Goal: Find contact information

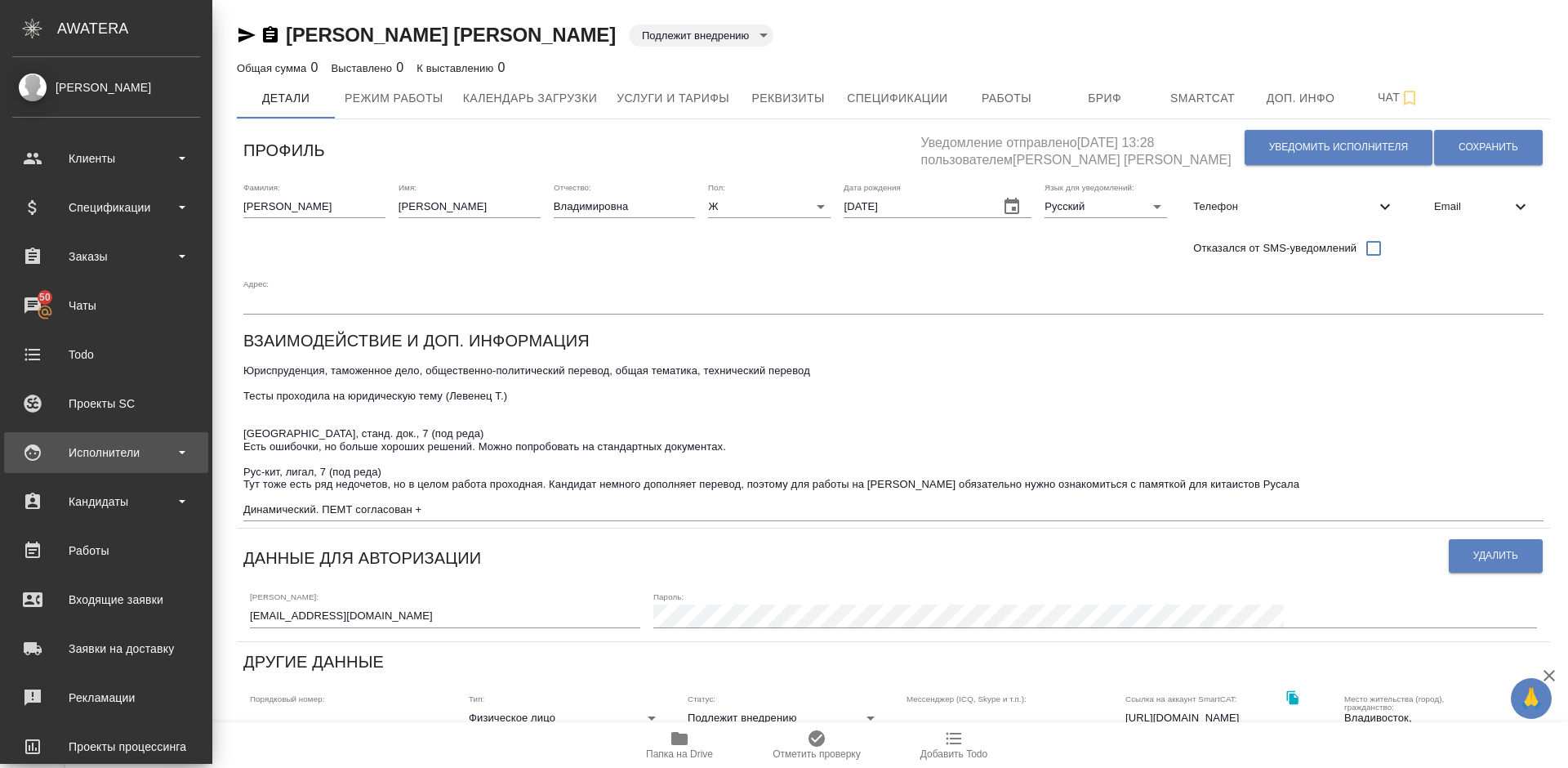
click at [140, 453] on div "Исполнители" at bounding box center [105, 453] width 188 height 24
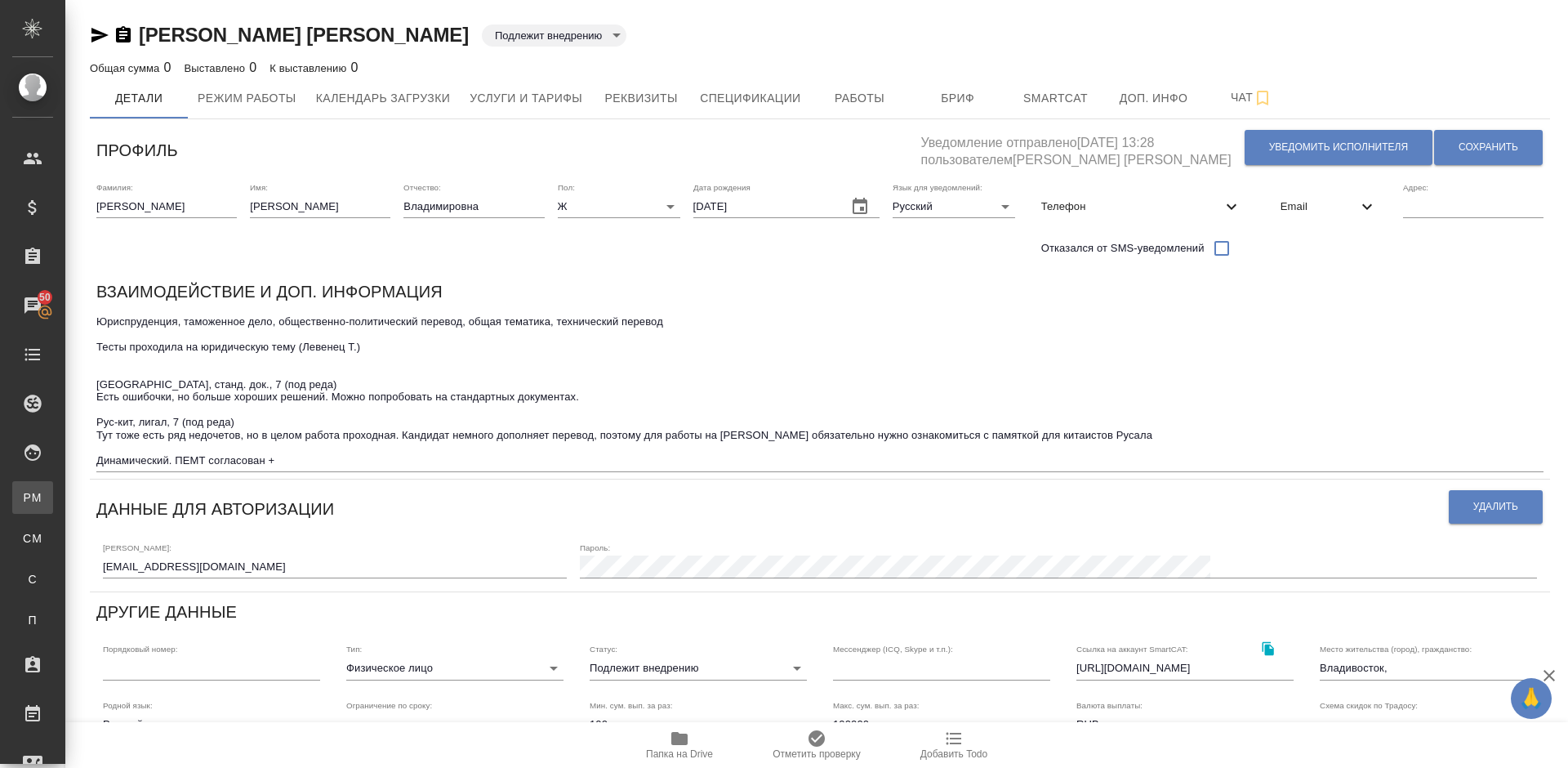
click at [24, 501] on div "Для PM/LQA" at bounding box center [12, 497] width 24 height 17
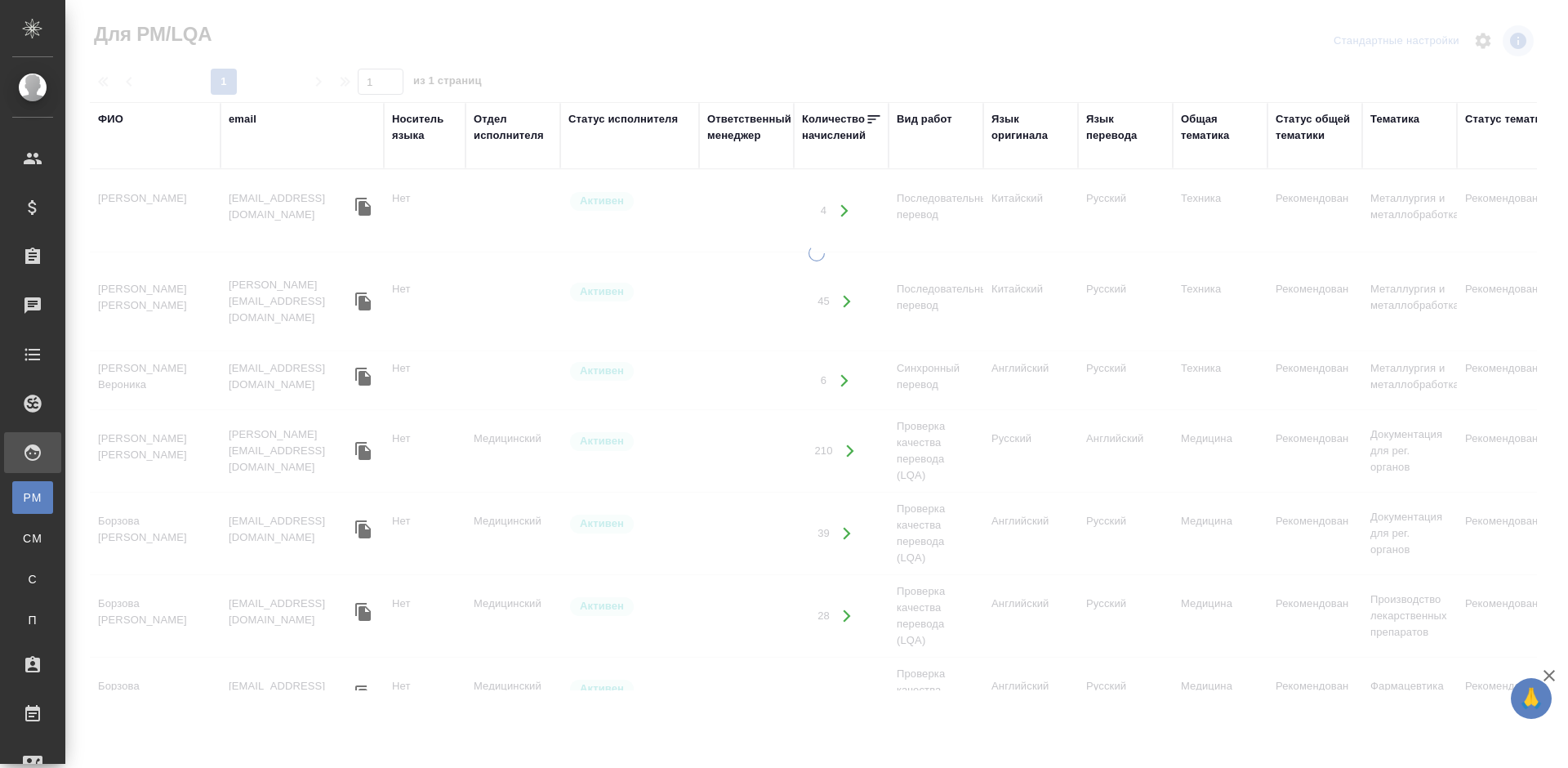
click at [112, 117] on div "ФИО" at bounding box center [110, 119] width 25 height 17
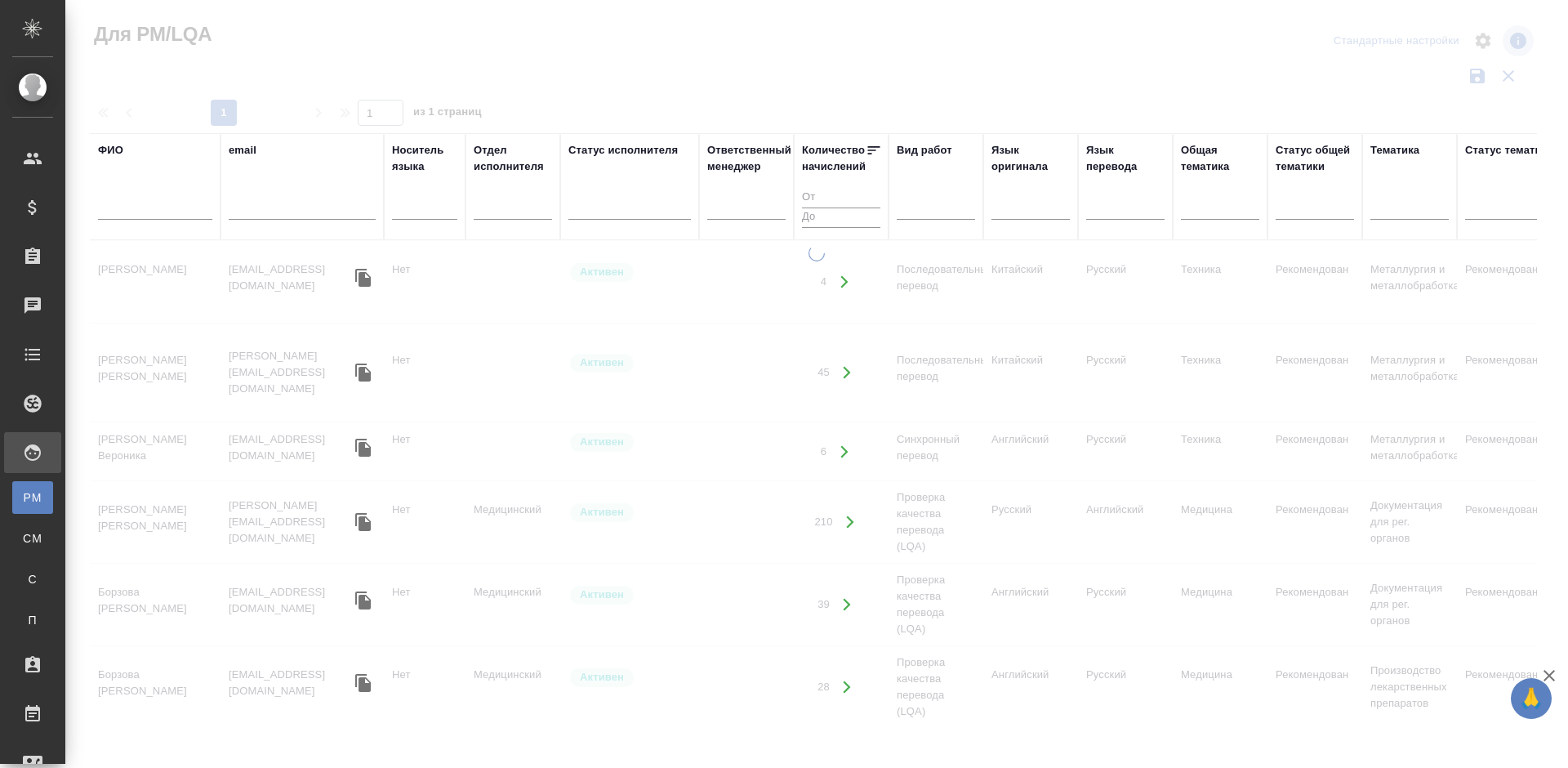
click at [169, 203] on input "text" at bounding box center [155, 210] width 115 height 21
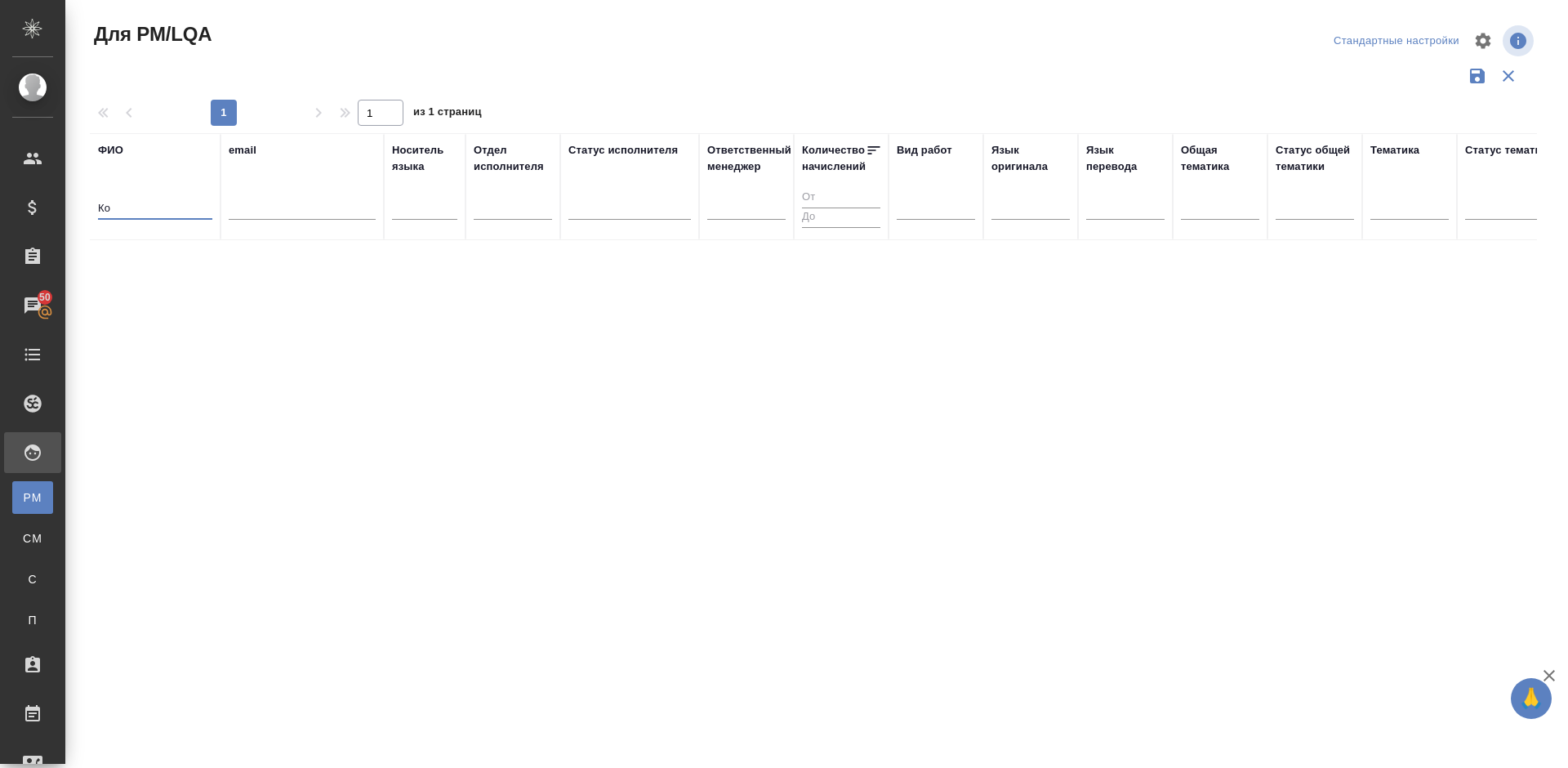
type input "[PERSON_NAME]"
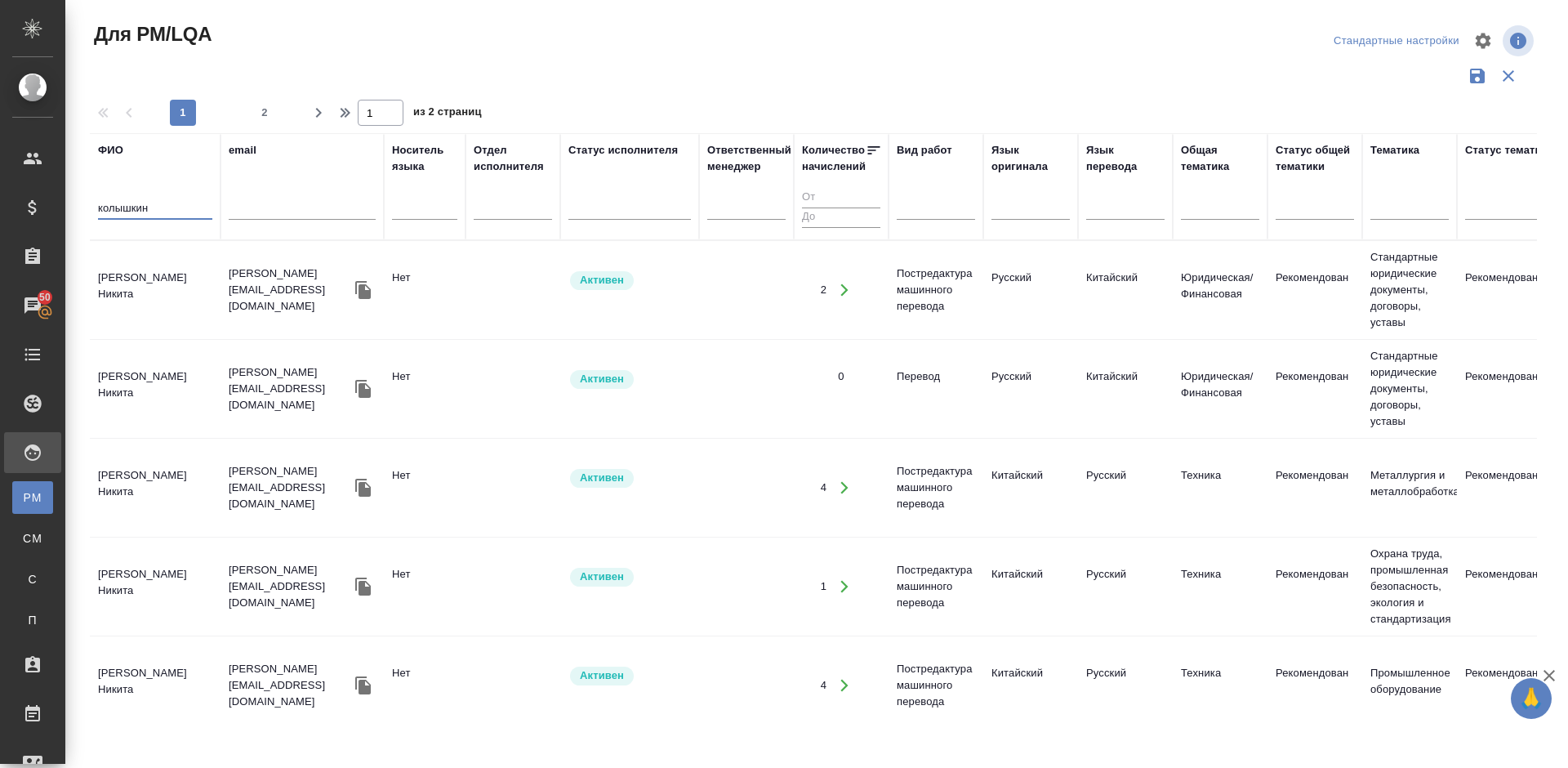
type input "колышкин"
click at [177, 303] on td "[PERSON_NAME] Никита" at bounding box center [155, 289] width 131 height 57
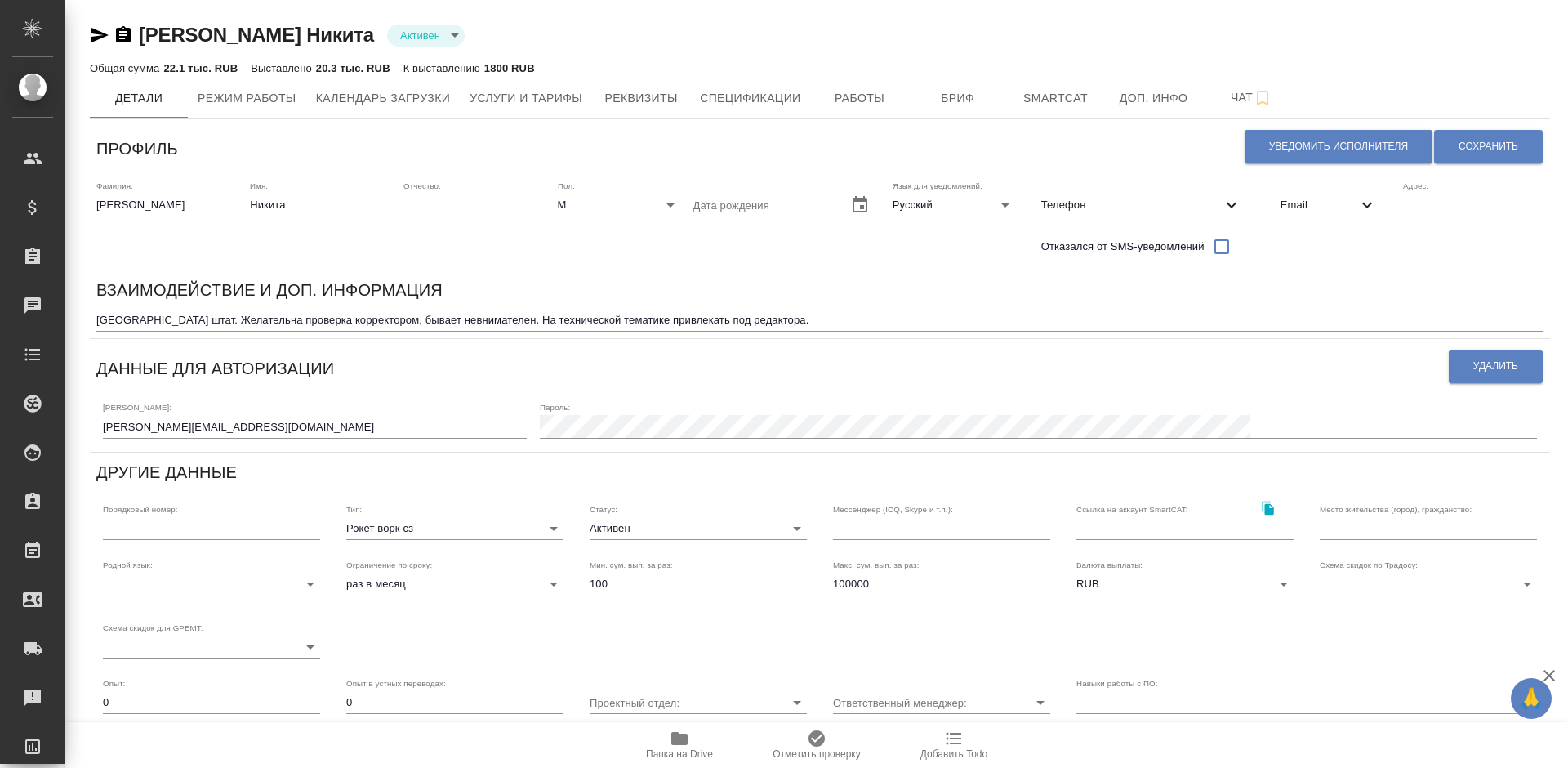
click at [99, 36] on icon "button" at bounding box center [100, 35] width 17 height 15
click at [860, 95] on span "Работы" at bounding box center [860, 99] width 78 height 21
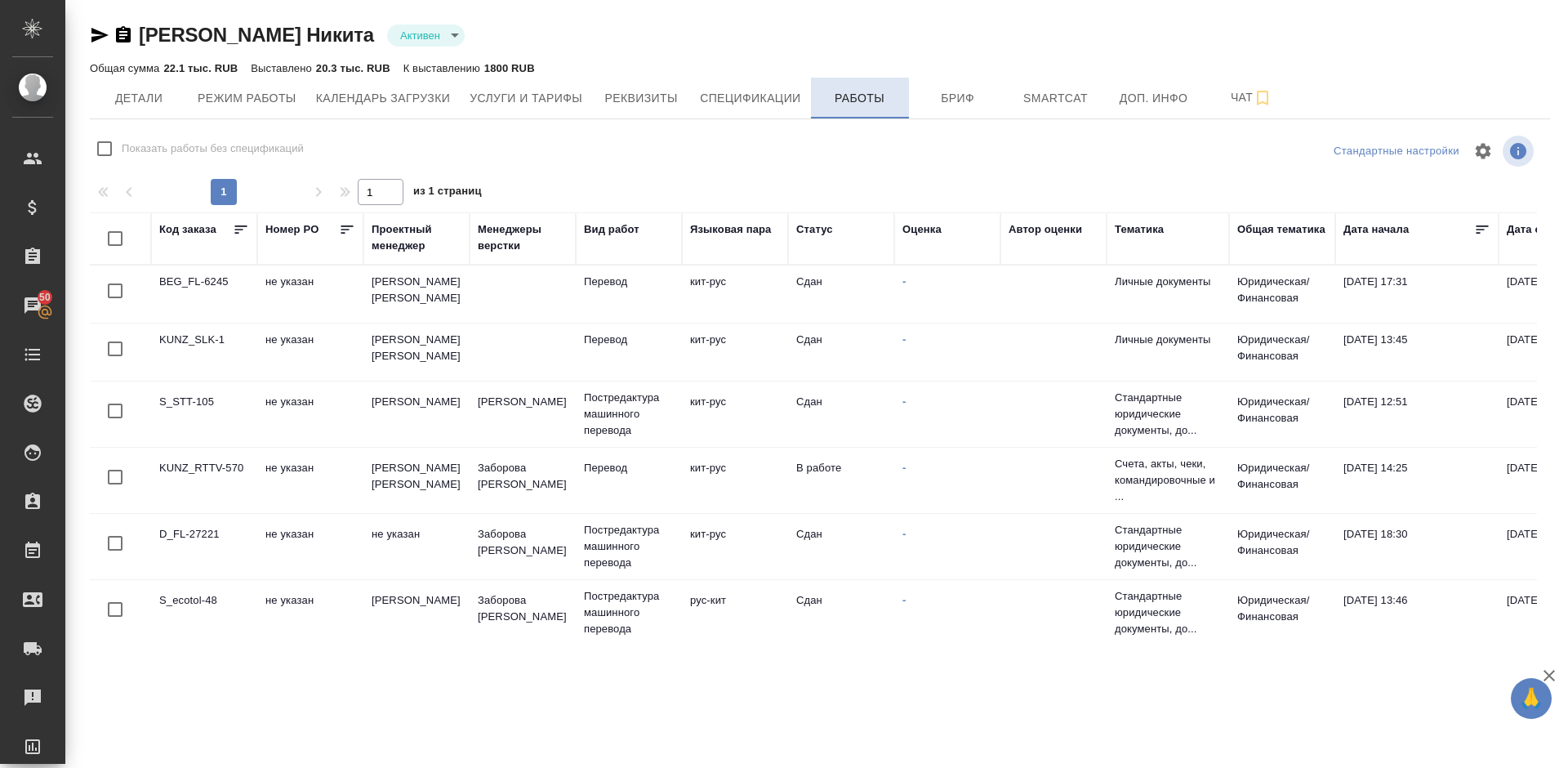
checkbox input "false"
click at [105, 35] on icon "button" at bounding box center [100, 35] width 17 height 15
click at [154, 94] on span "Детали" at bounding box center [139, 99] width 78 height 21
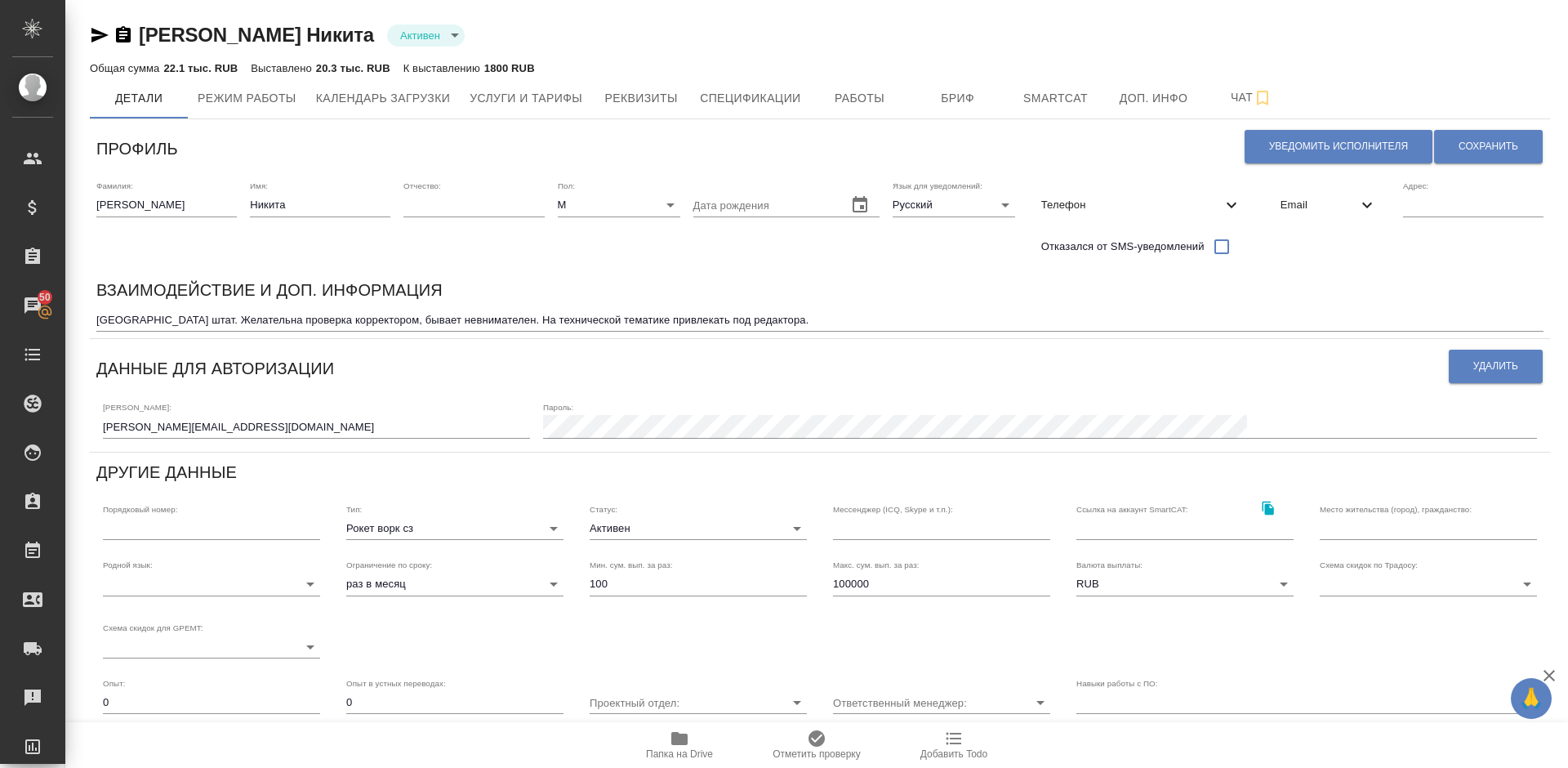
click at [1103, 211] on span "Телефон" at bounding box center [1131, 205] width 180 height 17
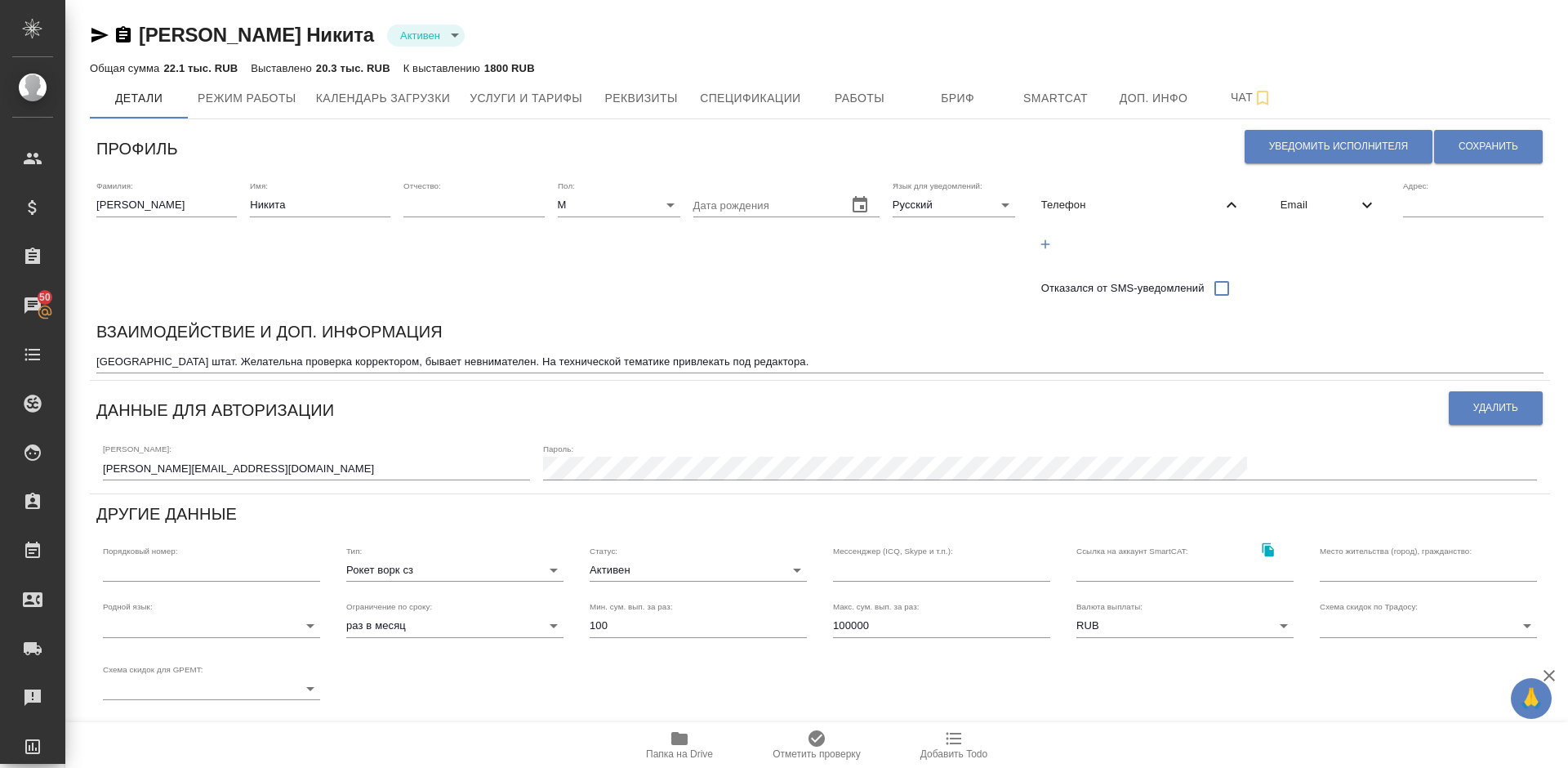
click at [1102, 211] on span "Телефон" at bounding box center [1131, 205] width 180 height 17
